Goal: Information Seeking & Learning: Understand process/instructions

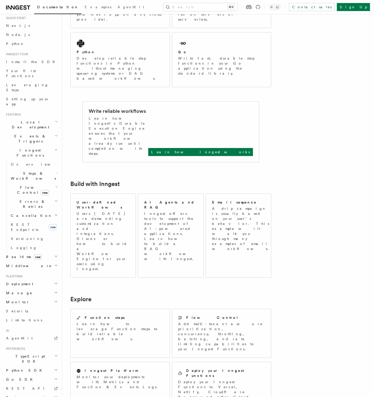
scroll to position [128, 0]
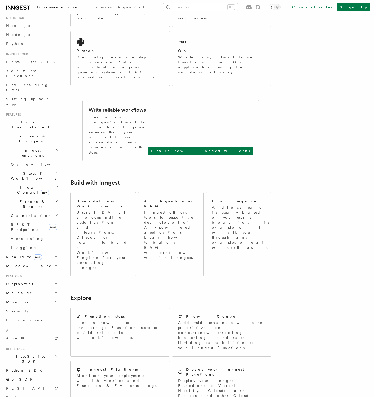
click at [41, 261] on h2 "Middleware" at bounding box center [31, 265] width 55 height 9
click at [25, 340] on span "Sentry Middleware" at bounding box center [34, 344] width 46 height 9
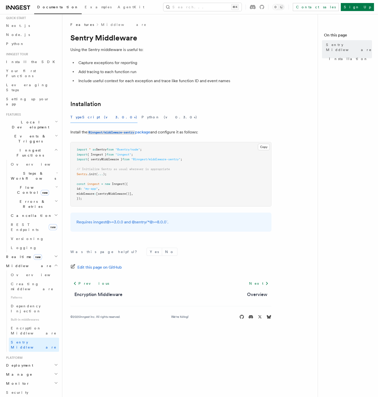
click at [41, 252] on h2 "Realtime new" at bounding box center [31, 256] width 55 height 9
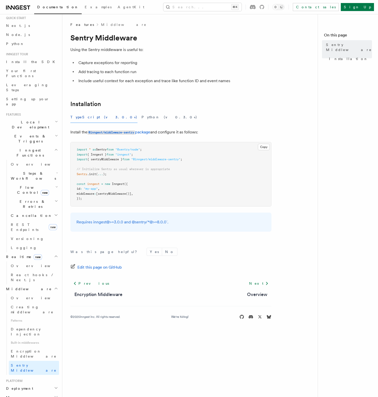
drag, startPoint x: 29, startPoint y: 314, endPoint x: 26, endPoint y: 312, distance: 3.1
click at [29, 384] on h2 "Deployment" at bounding box center [31, 388] width 55 height 9
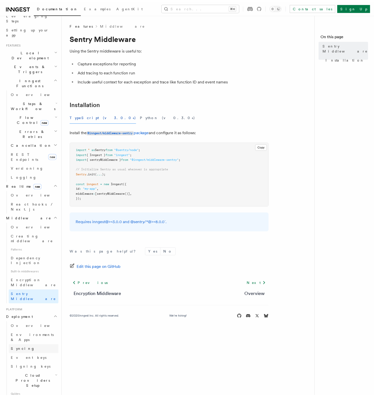
scroll to position [117, 0]
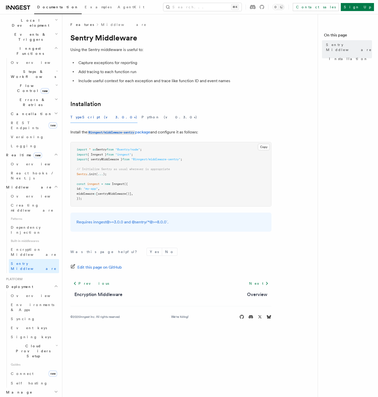
click at [33, 343] on span "Cloud Providers Setup" at bounding box center [32, 350] width 47 height 15
click at [24, 386] on span "Render" at bounding box center [26, 388] width 20 height 4
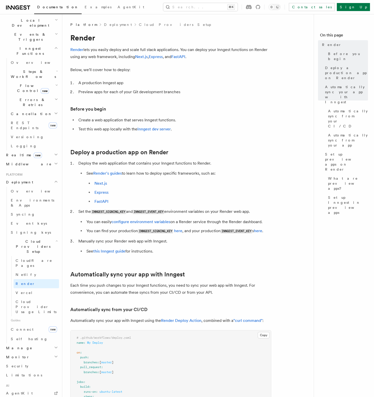
click at [239, 117] on li "Create a web application that serves Inngest functions." at bounding box center [174, 120] width 194 height 7
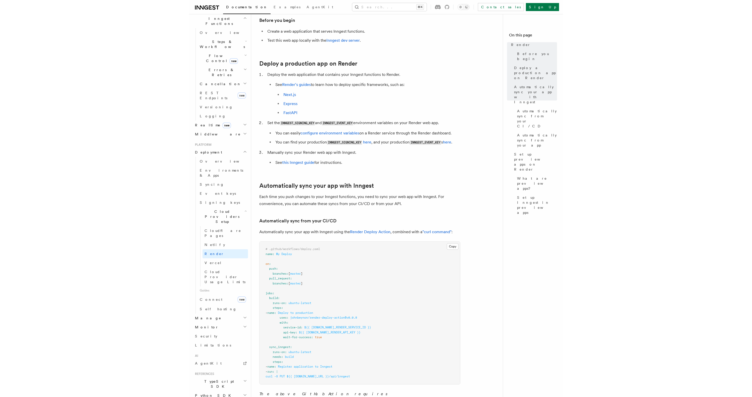
scroll to position [93, 0]
